Goal: Information Seeking & Learning: Understand process/instructions

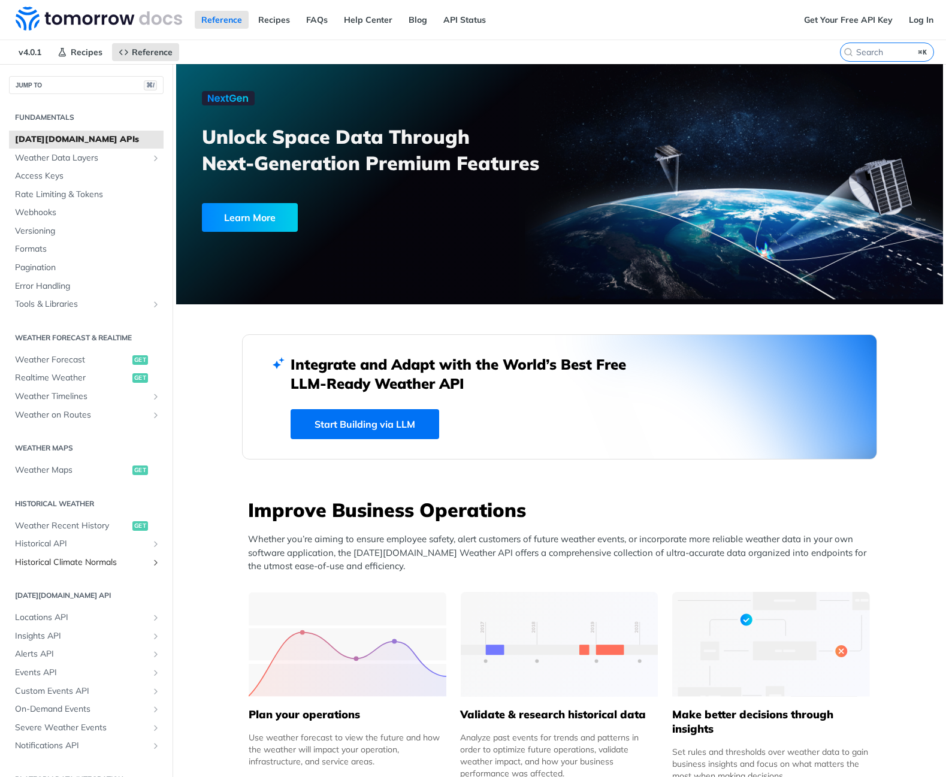
scroll to position [19, 0]
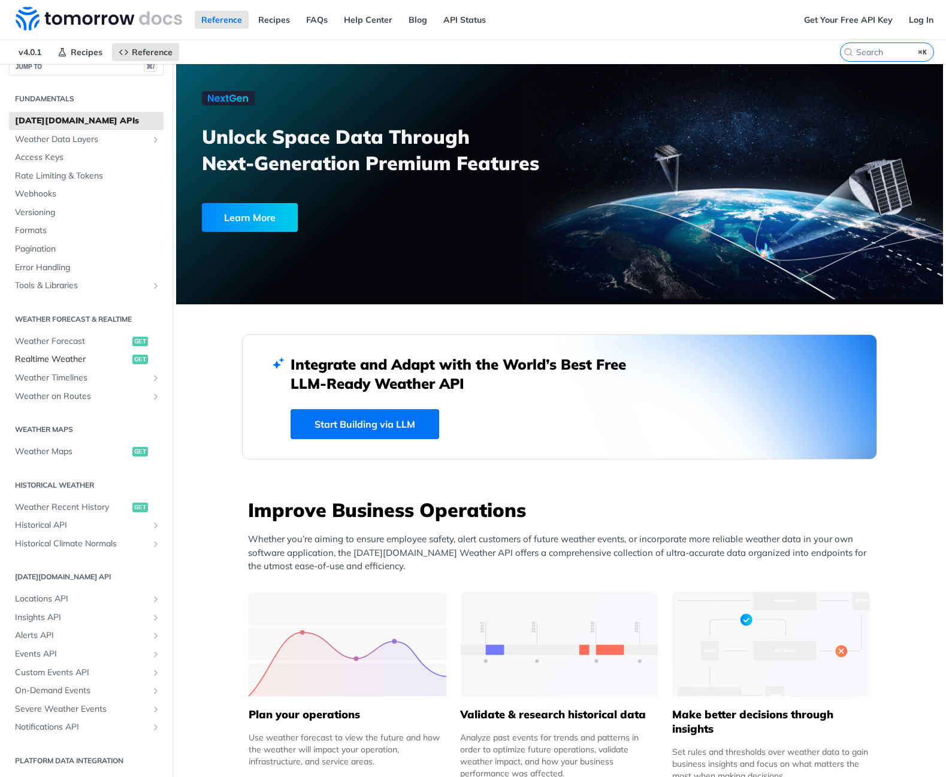
click at [58, 356] on span "Realtime Weather" at bounding box center [72, 359] width 114 height 12
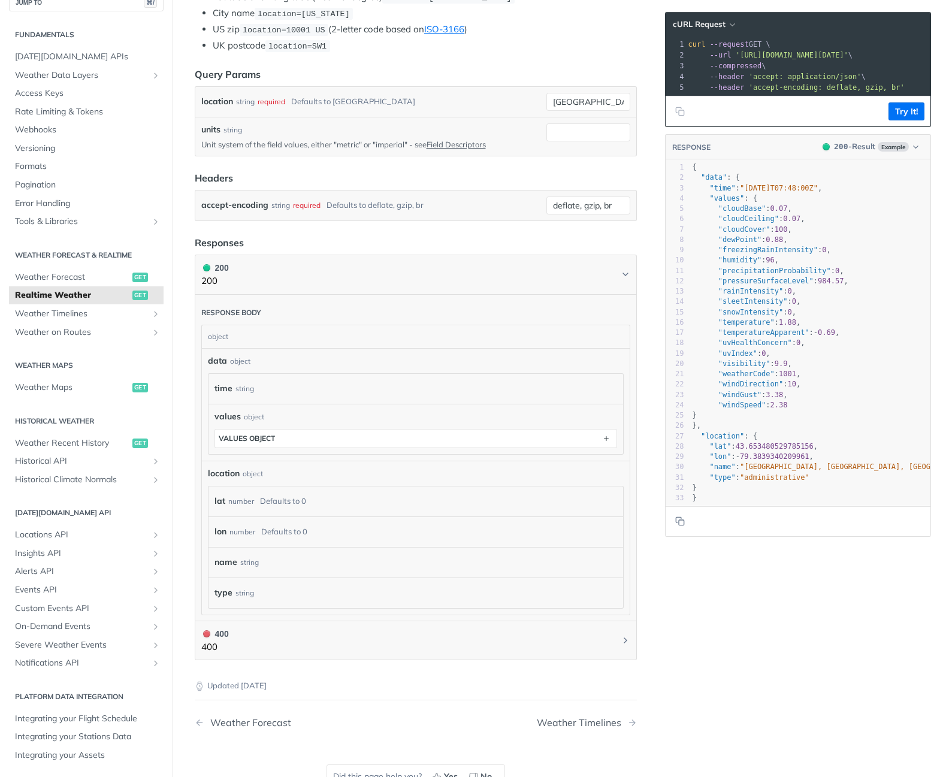
scroll to position [312, 0]
type textarea ""windGust": 3.38,"
drag, startPoint x: 719, startPoint y: 395, endPoint x: 810, endPoint y: 393, distance: 91.0
click at [810, 393] on pre ""windGust" : 3.38 ," at bounding box center [843, 395] width 307 height 10
click at [819, 402] on pre ""windSpeed" : 2.38" at bounding box center [843, 405] width 307 height 10
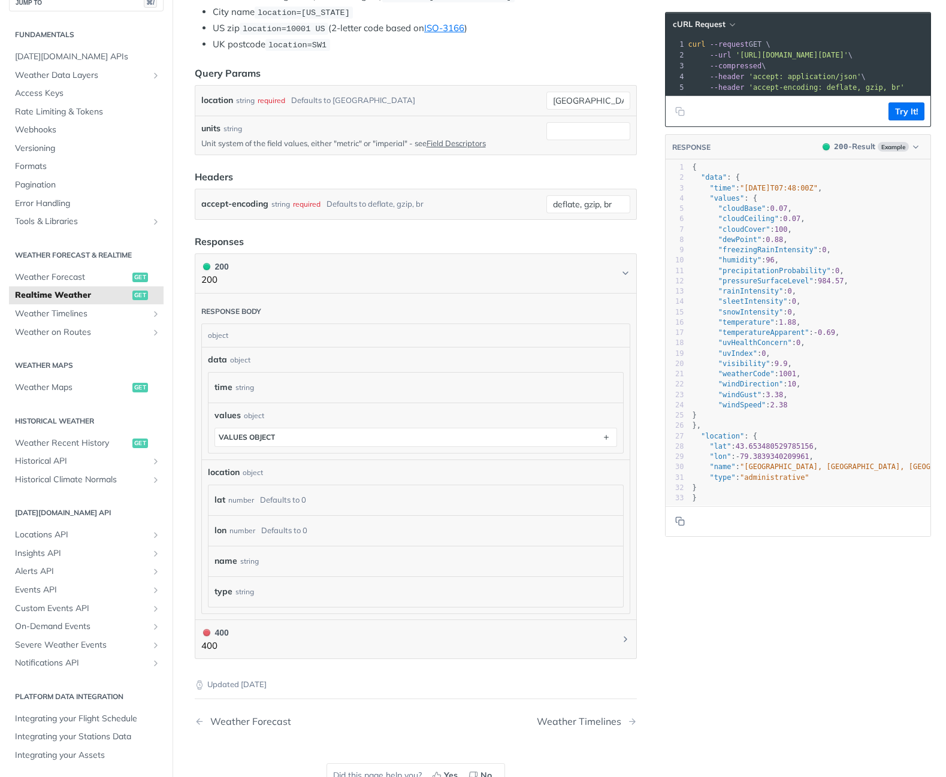
click at [878, 296] on pre ""sleetIntensity" : 0 ," at bounding box center [843, 301] width 307 height 10
type textarea ""windDirection": 10, "windGust": 3.38, "windSpeed": 2.38"
drag, startPoint x: 720, startPoint y: 384, endPoint x: 823, endPoint y: 405, distance: 104.4
click at [823, 405] on div "1 { 2 "data" : { 3 "time" : "[DATE]T07:48:00Z" , 4 "values" : { 5 "cloudBase" :…" at bounding box center [843, 332] width 307 height 341
